Goal: Transaction & Acquisition: Purchase product/service

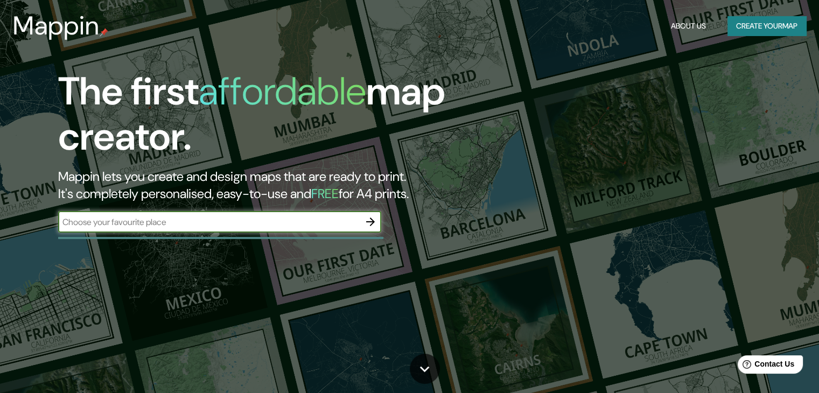
click at [161, 222] on input "text" at bounding box center [209, 222] width 302 height 12
paste input "C. M. [STREET_ADDRESS]"
type input "C. M. [STREET_ADDRESS]"
click at [373, 222] on icon "button" at bounding box center [370, 222] width 9 height 9
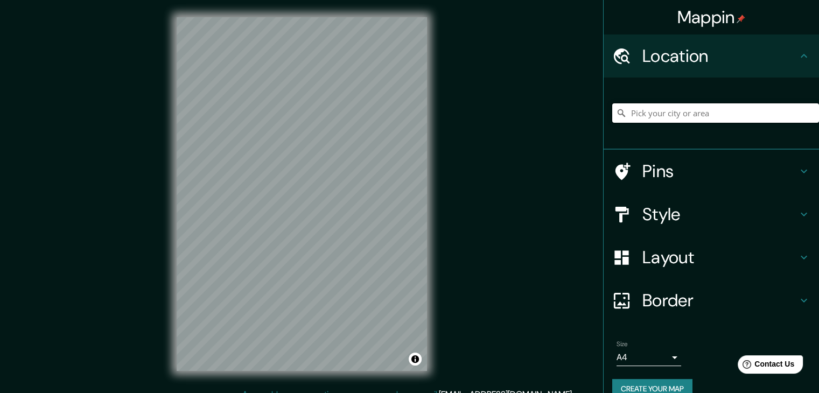
click at [683, 118] on input "Pick your city or area" at bounding box center [715, 112] width 207 height 19
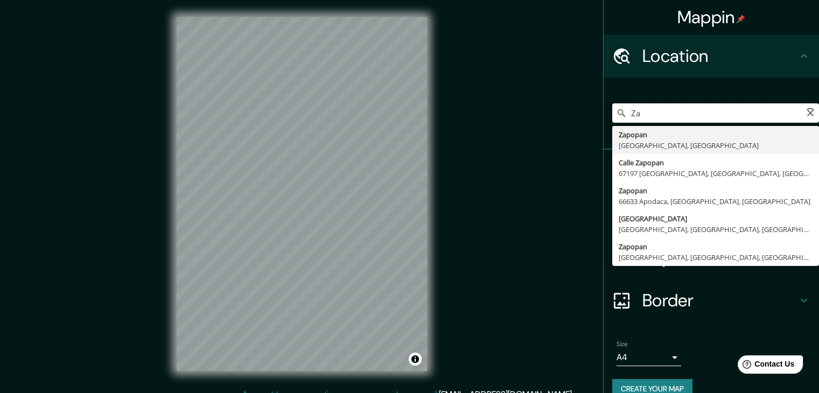
type input "Z"
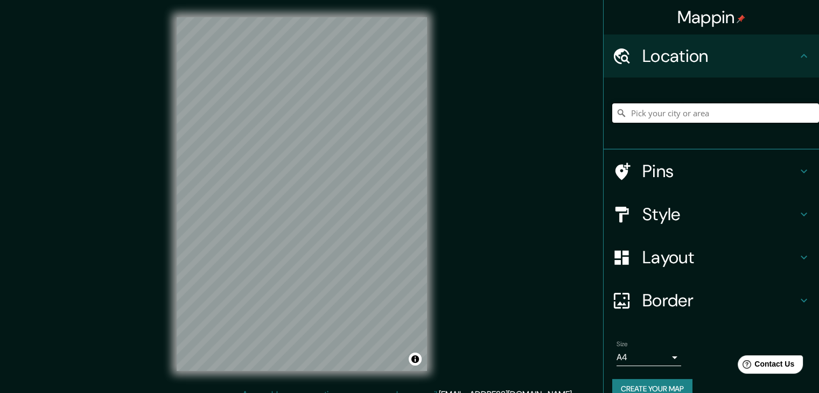
paste input "C. M. [STREET_ADDRESS]"
click at [739, 107] on input "Zapopan, [GEOGRAPHIC_DATA], [GEOGRAPHIC_DATA]" at bounding box center [715, 112] width 207 height 19
click at [712, 164] on h4 "Pins" at bounding box center [719, 171] width 155 height 22
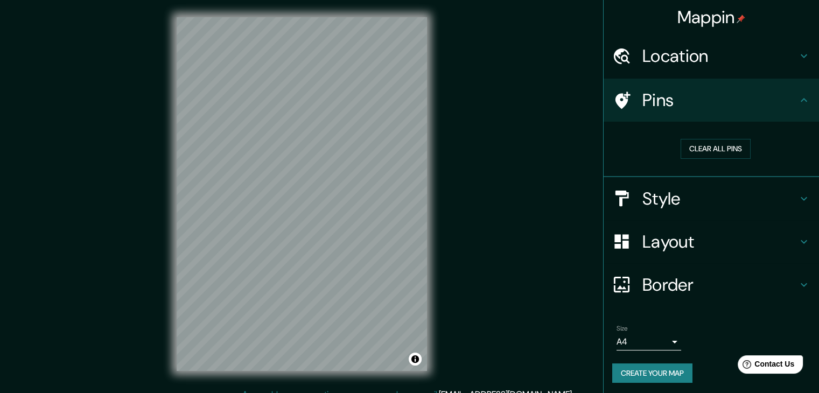
click at [750, 204] on h4 "Style" at bounding box center [719, 199] width 155 height 22
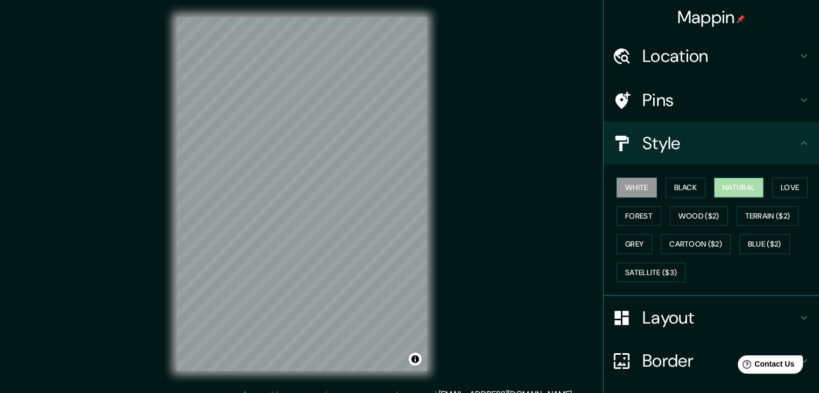
click at [745, 188] on button "Natural" at bounding box center [739, 188] width 50 height 20
click at [785, 187] on button "Love" at bounding box center [790, 188] width 36 height 20
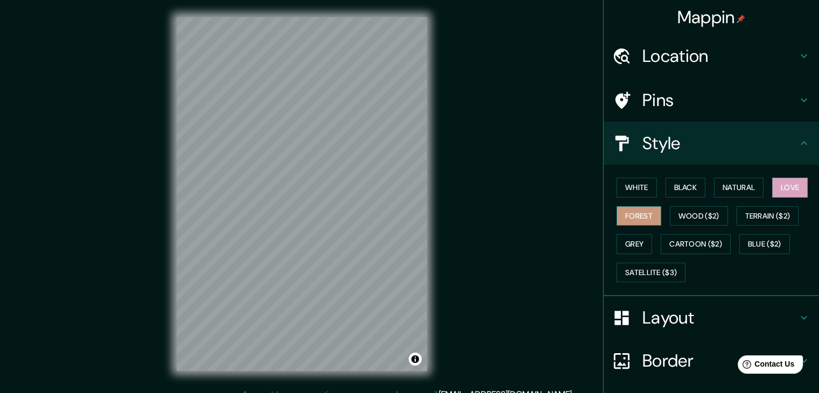
click at [627, 214] on button "Forest" at bounding box center [639, 216] width 45 height 20
click at [695, 209] on button "Wood ($2)" at bounding box center [699, 216] width 58 height 20
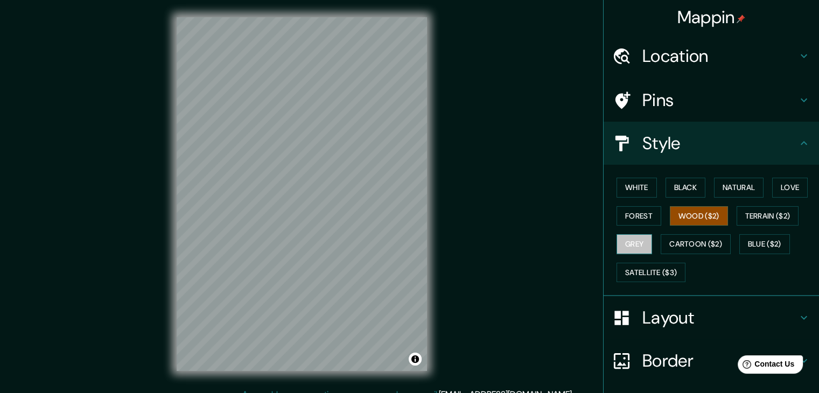
click at [629, 239] on button "Grey" at bounding box center [635, 244] width 36 height 20
click at [772, 186] on button "Love" at bounding box center [790, 188] width 36 height 20
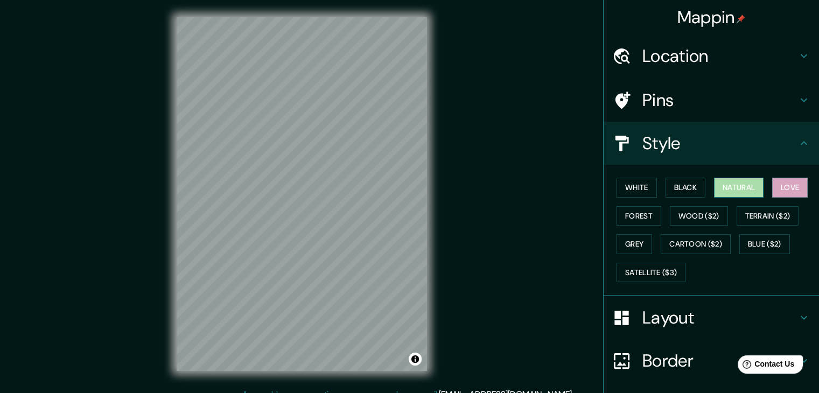
click at [734, 182] on button "Natural" at bounding box center [739, 188] width 50 height 20
click at [687, 185] on button "Black" at bounding box center [686, 188] width 40 height 20
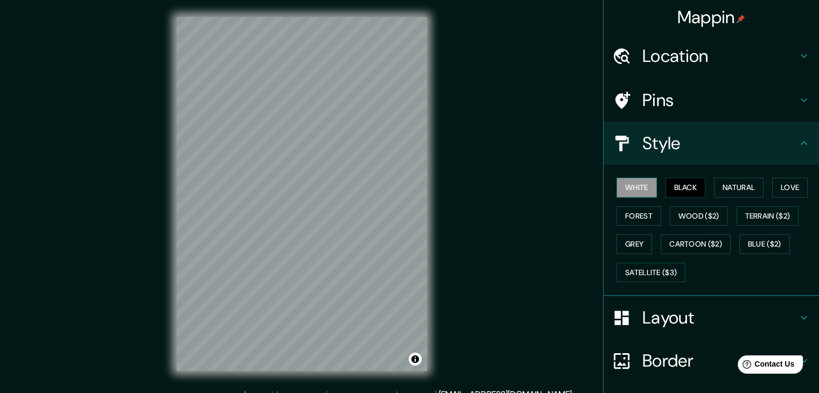
click at [647, 186] on button "White" at bounding box center [637, 188] width 40 height 20
click at [635, 212] on button "Forest" at bounding box center [639, 216] width 45 height 20
click at [676, 61] on h4 "Location" at bounding box center [719, 56] width 155 height 22
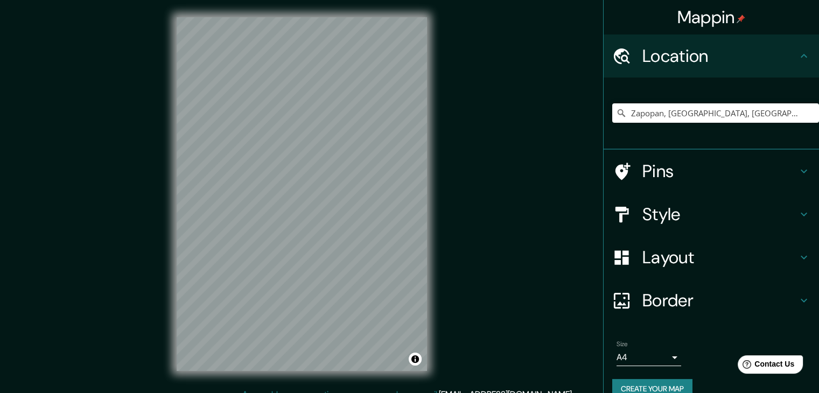
click at [501, 196] on div "Mappin Location [GEOGRAPHIC_DATA], [GEOGRAPHIC_DATA], [GEOGRAPHIC_DATA] Pins St…" at bounding box center [409, 202] width 819 height 405
click at [663, 359] on body "Mappin Location [GEOGRAPHIC_DATA], [GEOGRAPHIC_DATA], [GEOGRAPHIC_DATA] Pins St…" at bounding box center [409, 196] width 819 height 393
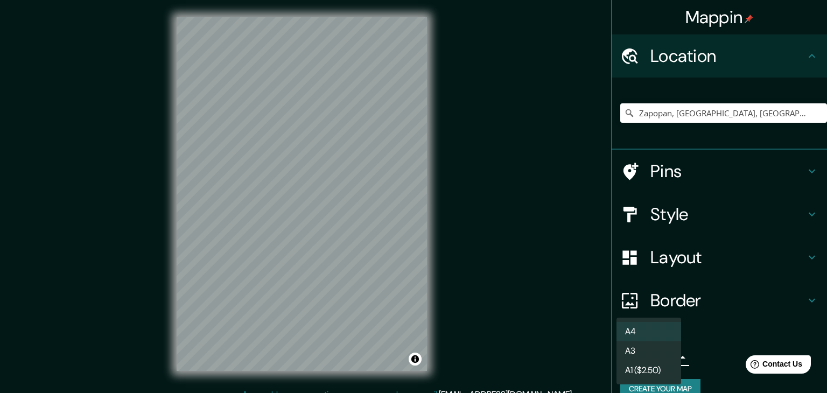
click at [591, 345] on div at bounding box center [413, 196] width 827 height 393
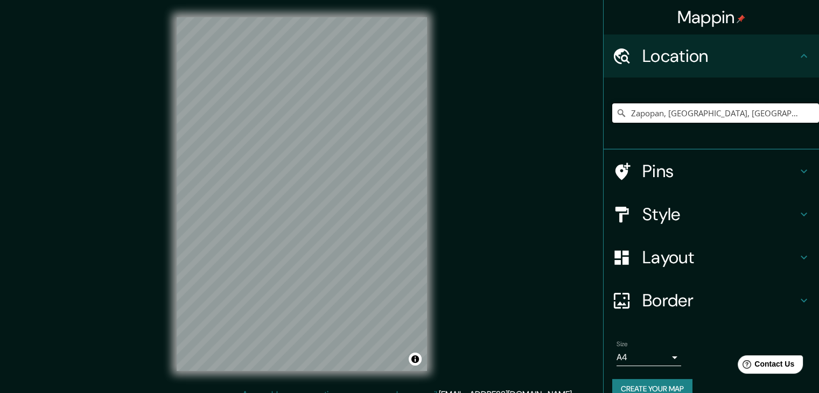
drag, startPoint x: 741, startPoint y: 113, endPoint x: 572, endPoint y: 110, distance: 168.6
click at [572, 110] on div "Mappin Location [GEOGRAPHIC_DATA], [GEOGRAPHIC_DATA], [GEOGRAPHIC_DATA] Pins St…" at bounding box center [409, 202] width 819 height 405
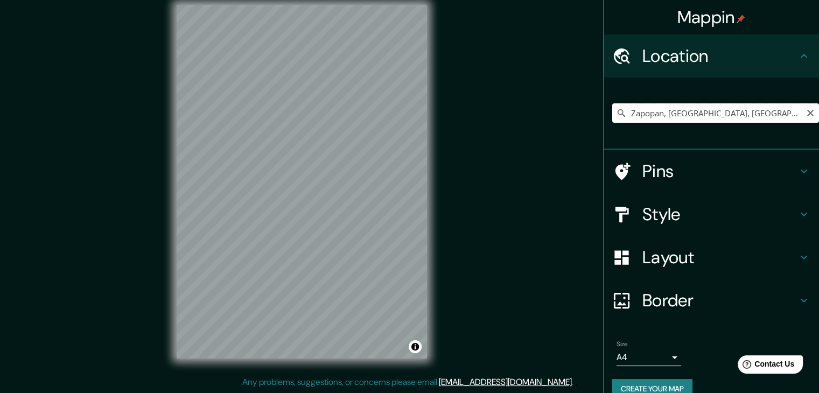
click at [741, 110] on input "Zapopan, [GEOGRAPHIC_DATA], [GEOGRAPHIC_DATA]" at bounding box center [715, 112] width 207 height 19
click at [788, 57] on h4 "Location" at bounding box center [719, 56] width 155 height 22
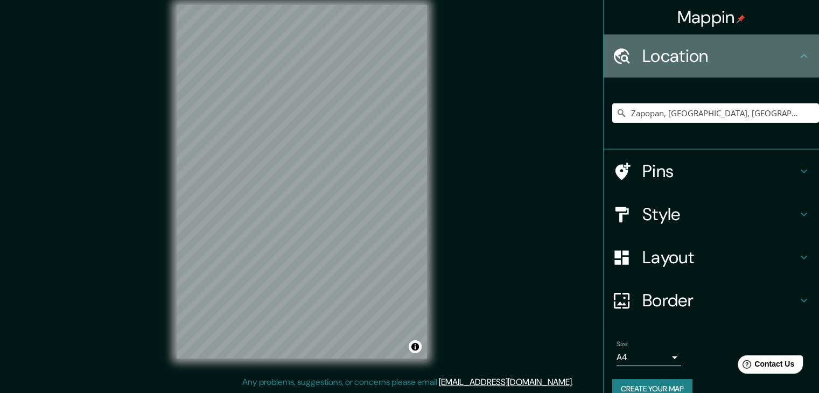
click at [788, 57] on h4 "Location" at bounding box center [719, 56] width 155 height 22
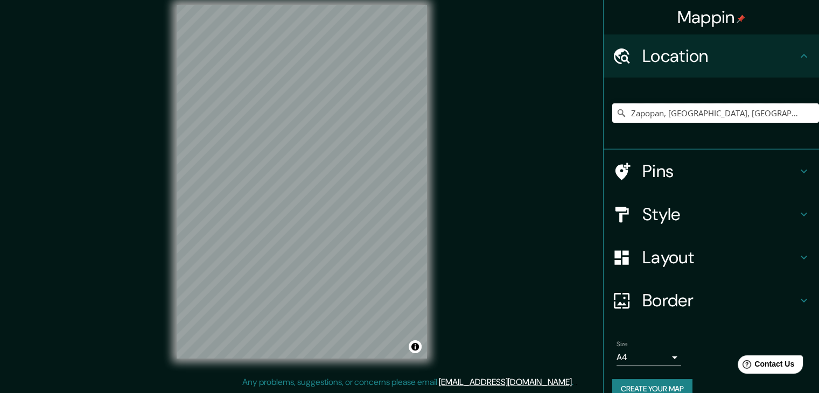
drag, startPoint x: 658, startPoint y: 114, endPoint x: 531, endPoint y: 111, distance: 127.1
click at [531, 111] on div "Mappin Location [GEOGRAPHIC_DATA], [GEOGRAPHIC_DATA], [GEOGRAPHIC_DATA] Pins St…" at bounding box center [409, 190] width 819 height 405
click at [518, 241] on div "Mappin Location [GEOGRAPHIC_DATA], [GEOGRAPHIC_DATA] Pins Style Layout Border C…" at bounding box center [409, 190] width 819 height 405
drag, startPoint x: 696, startPoint y: 108, endPoint x: 541, endPoint y: 112, distance: 155.1
click at [541, 112] on div "Mappin Location [GEOGRAPHIC_DATA], [GEOGRAPHIC_DATA] Pins Style Layout Border C…" at bounding box center [409, 190] width 819 height 405
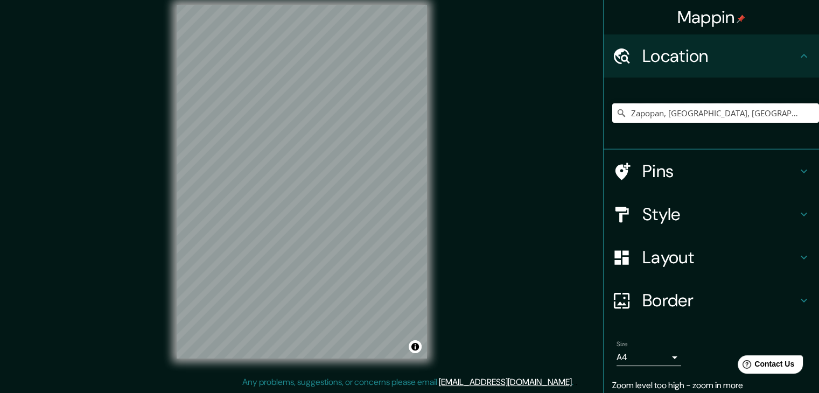
type input "Zapopan, [GEOGRAPHIC_DATA], [GEOGRAPHIC_DATA]"
